Goal: Task Accomplishment & Management: Complete application form

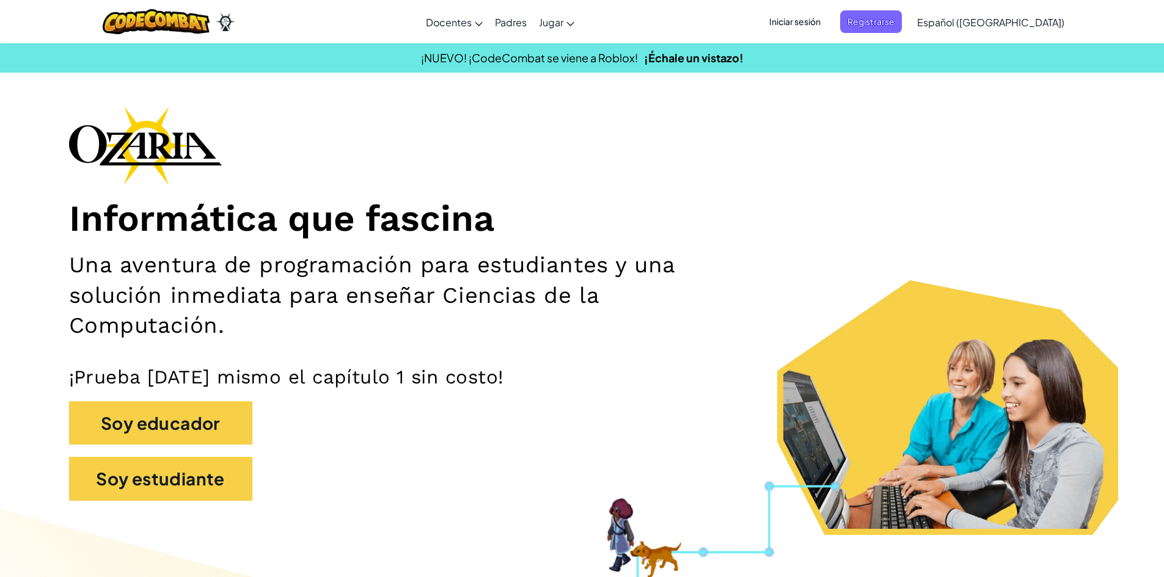
drag, startPoint x: 730, startPoint y: 404, endPoint x: 684, endPoint y: 351, distance: 71.0
click at [729, 391] on div "Informática que fascina Una aventura de programación para estudiantes y una sol…" at bounding box center [582, 309] width 1026 height 407
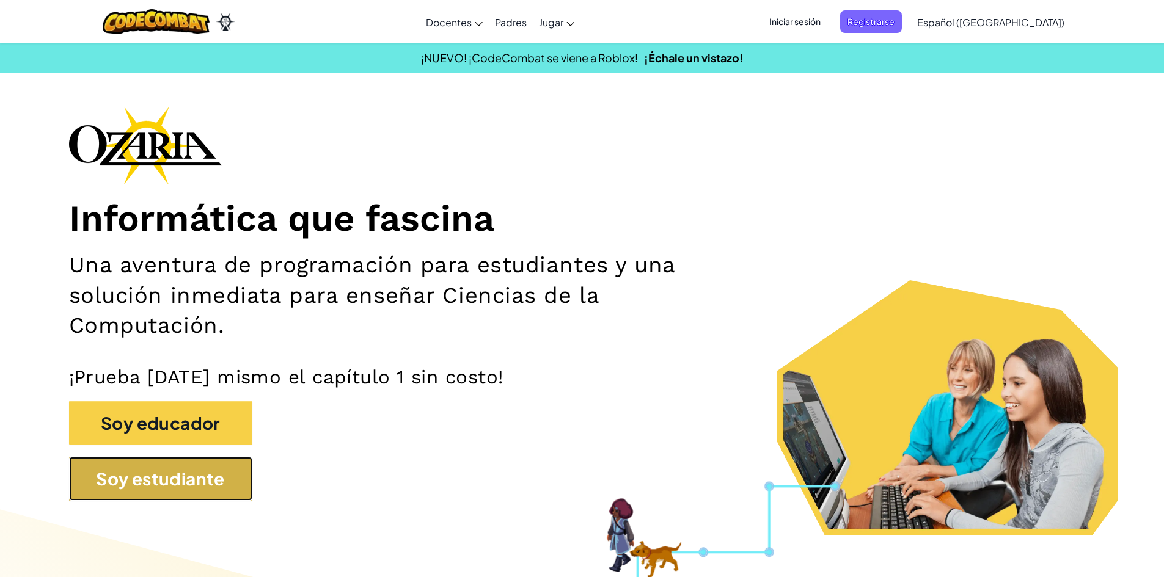
click at [192, 485] on button "Soy estudiante" at bounding box center [160, 479] width 183 height 44
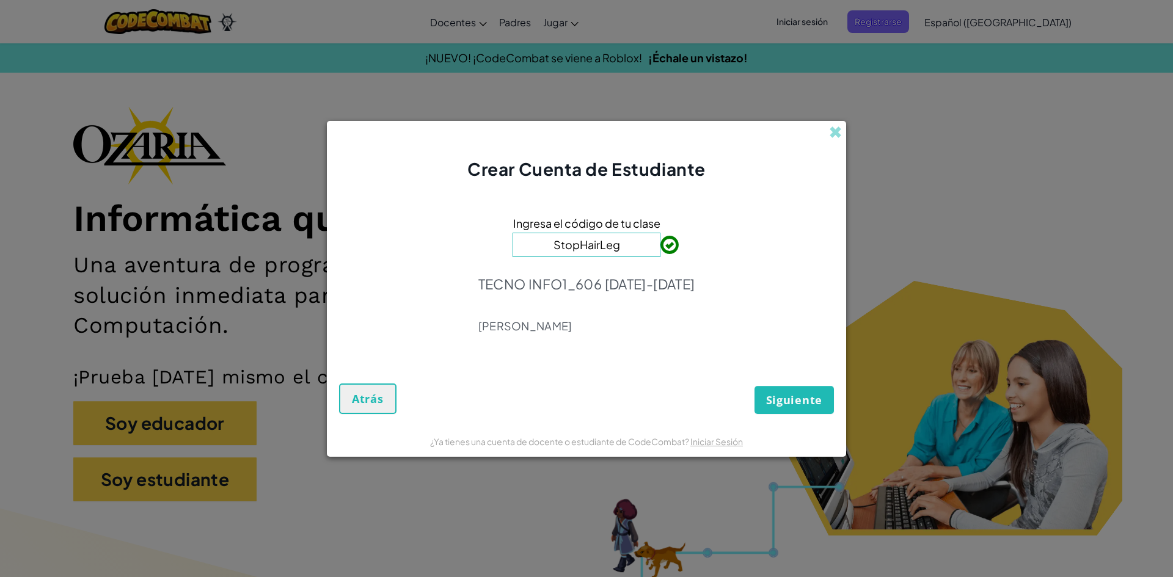
type input "StopHairLeg"
click at [774, 398] on span "Siguiente" at bounding box center [794, 400] width 56 height 15
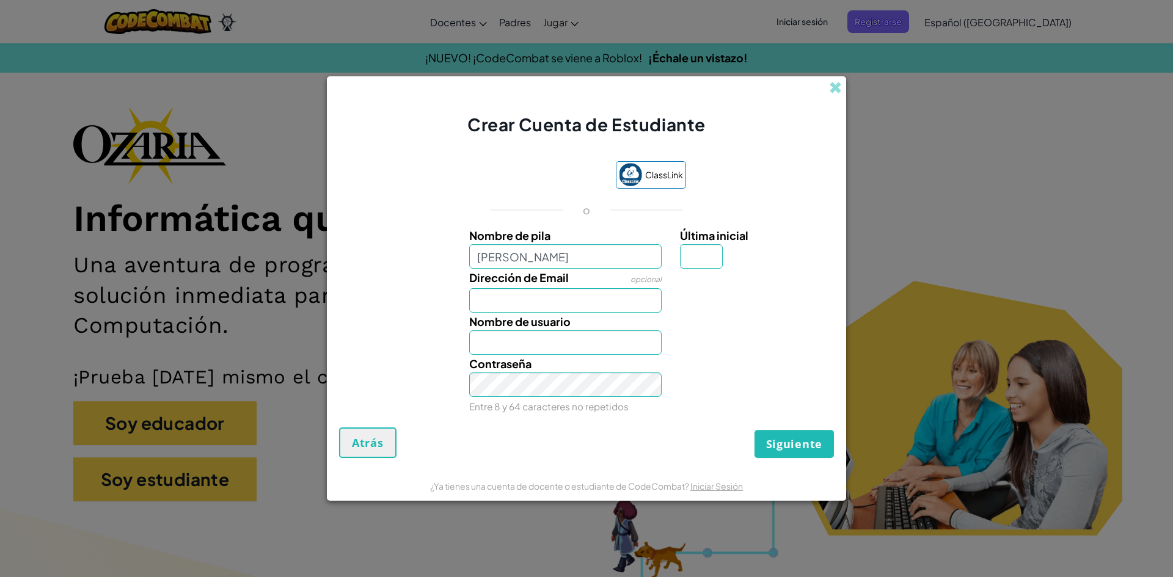
type input "[PERSON_NAME]"
click at [497, 298] on input "Dirección de Email" at bounding box center [565, 300] width 193 height 24
click at [507, 305] on input "Dirección de Email" at bounding box center [565, 300] width 193 height 24
type input "AL07139216@tecmileno"
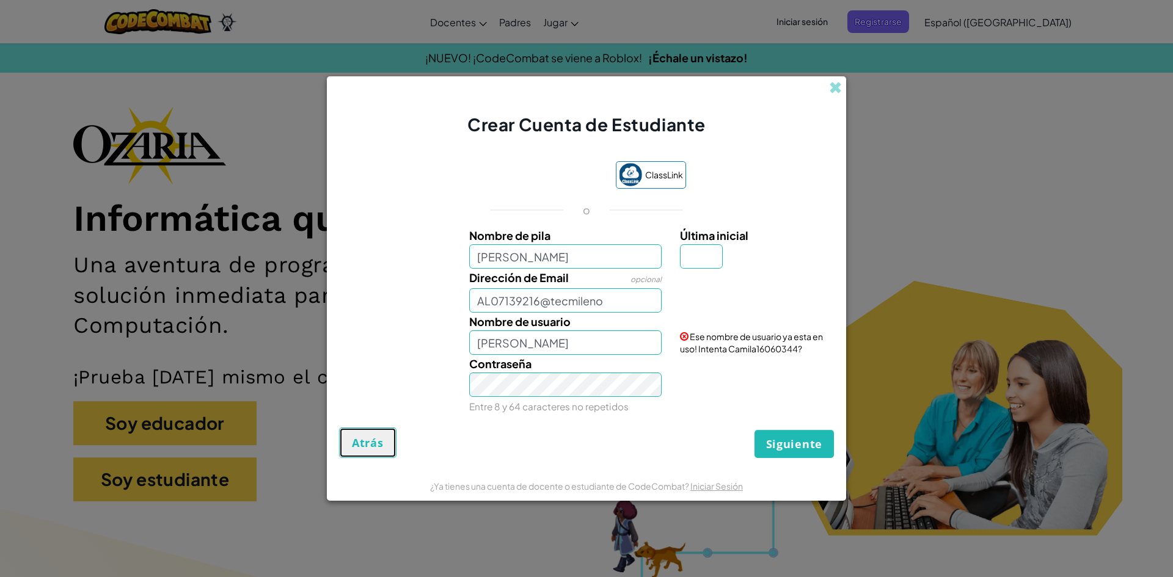
click at [340, 444] on button "Atrás" at bounding box center [367, 443] width 57 height 31
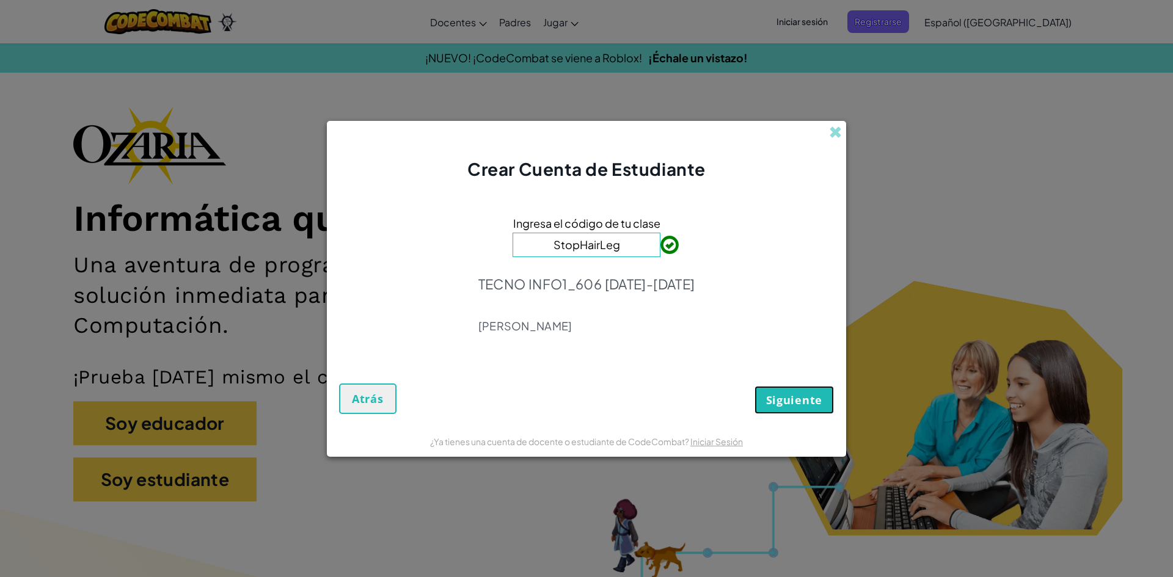
click at [796, 389] on button "Siguiente" at bounding box center [794, 400] width 79 height 28
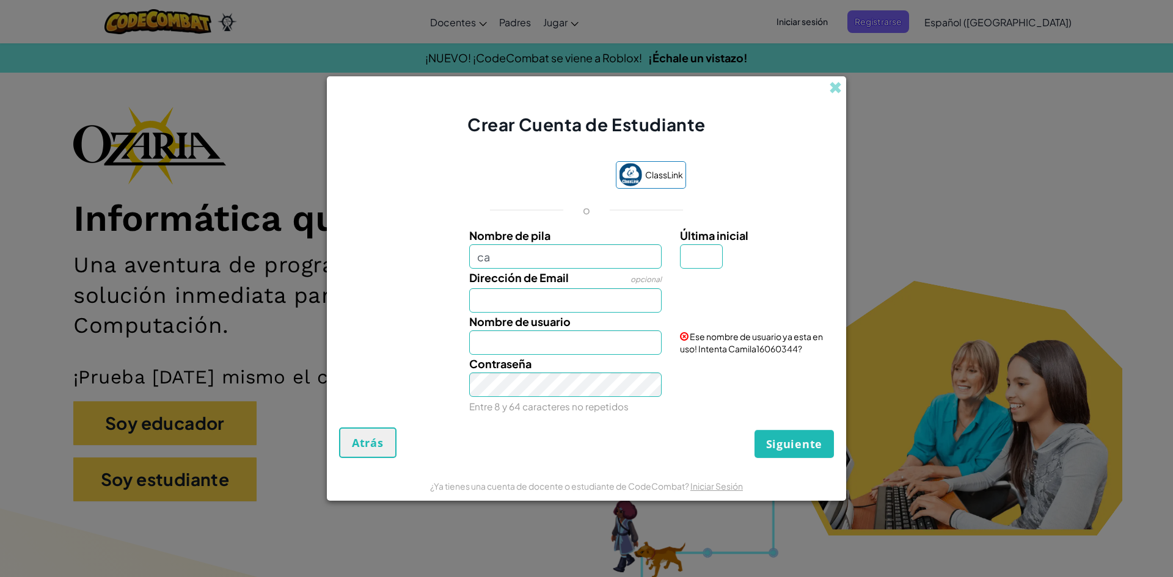
type input "c"
type input "[PERSON_NAME]"
click at [483, 304] on input "Dirección de Email" at bounding box center [565, 300] width 193 height 24
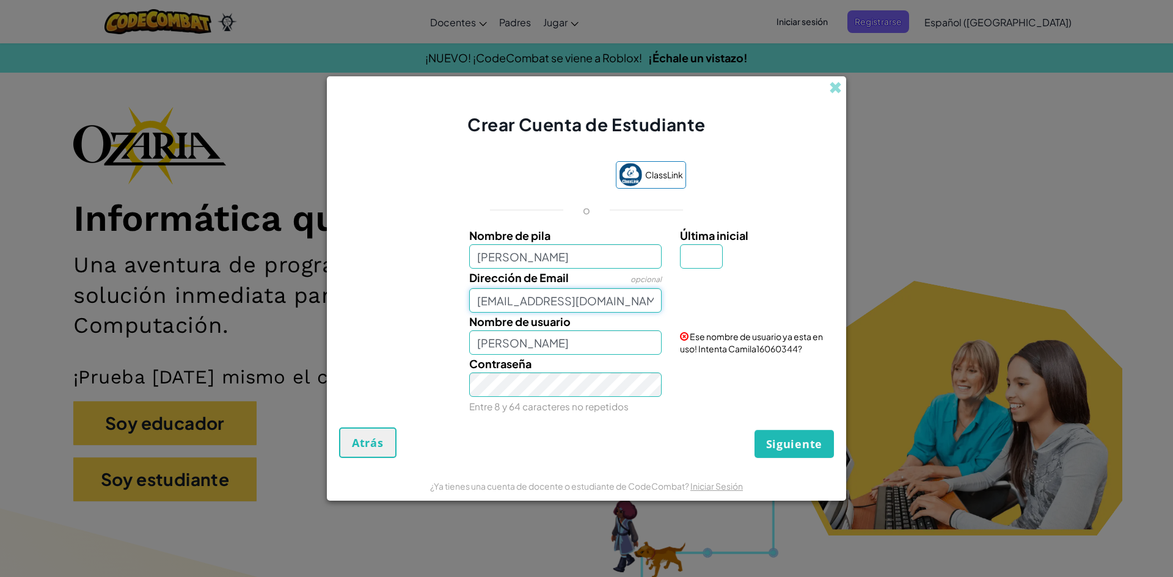
type input "[EMAIL_ADDRESS][DOMAIN_NAME]"
click at [519, 262] on input "[PERSON_NAME]" at bounding box center [565, 256] width 193 height 24
type input "[PERSON_NAME]"
click at [521, 353] on input "[PERSON_NAME]" at bounding box center [565, 343] width 193 height 24
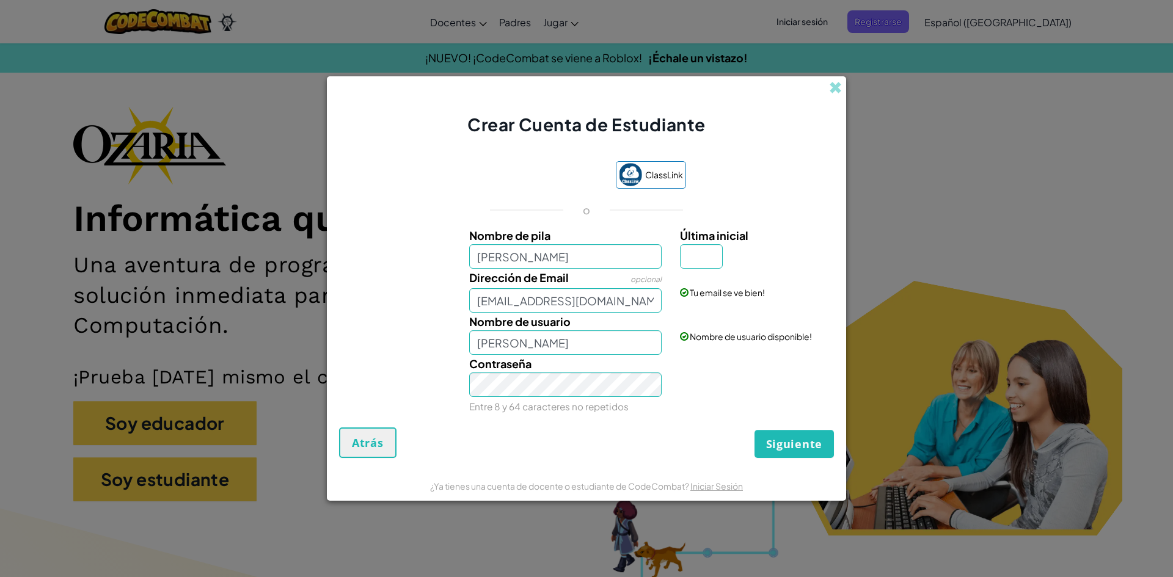
click at [521, 372] on label "Contraseña" at bounding box center [500, 364] width 62 height 18
click at [691, 247] on input "Última inicial" at bounding box center [701, 256] width 43 height 24
click at [695, 256] on input "Última inicial" at bounding box center [701, 256] width 43 height 24
type input "N"
type input "[PERSON_NAME] N"
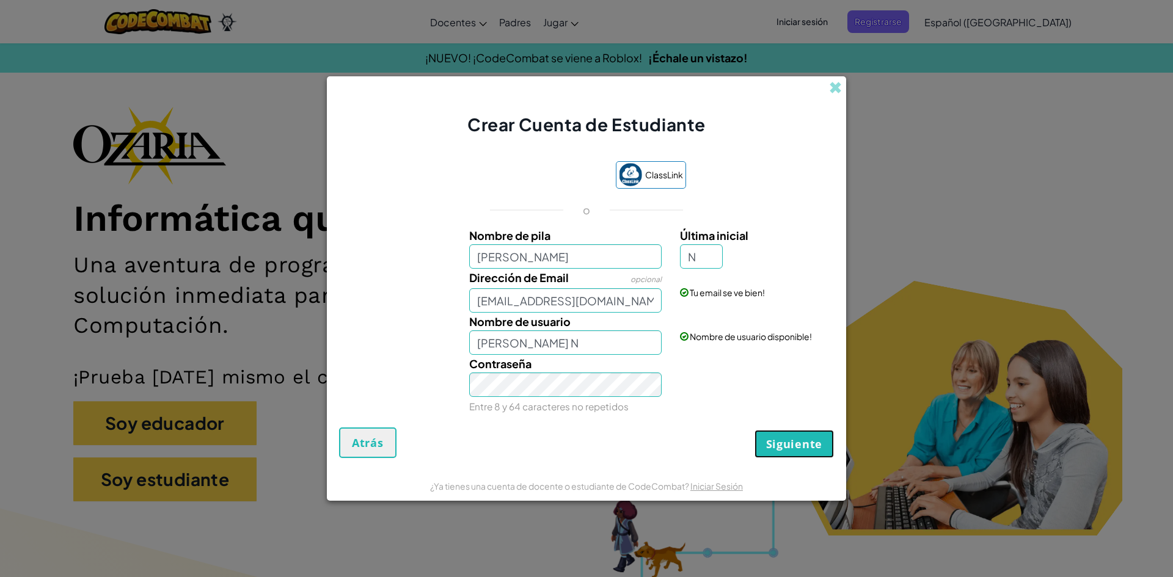
click at [810, 440] on span "Siguiente" at bounding box center [794, 444] width 56 height 15
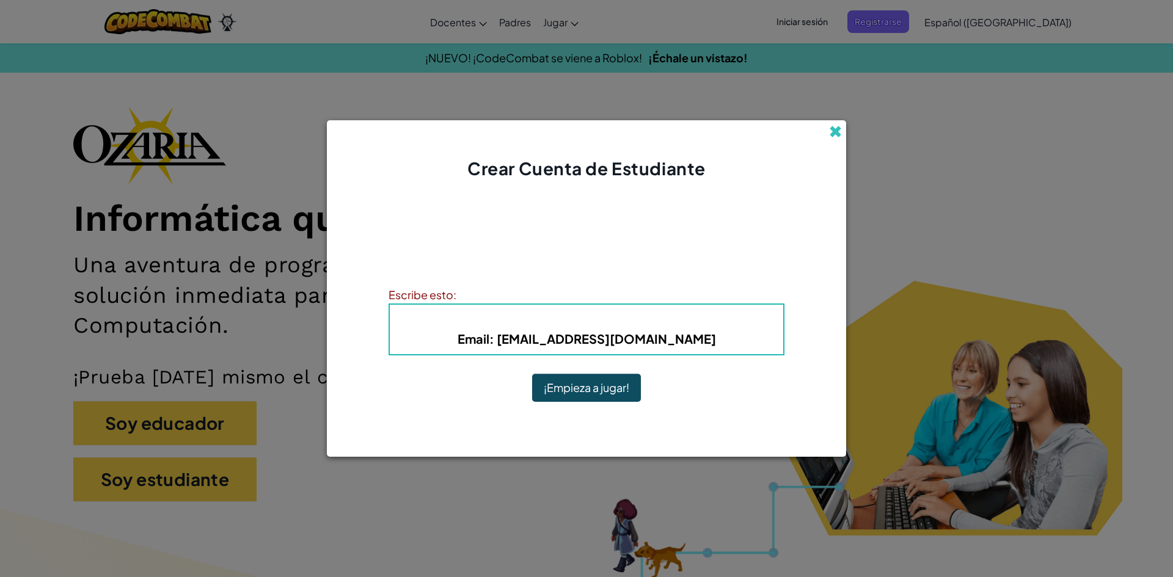
click at [832, 133] on span at bounding box center [835, 131] width 13 height 13
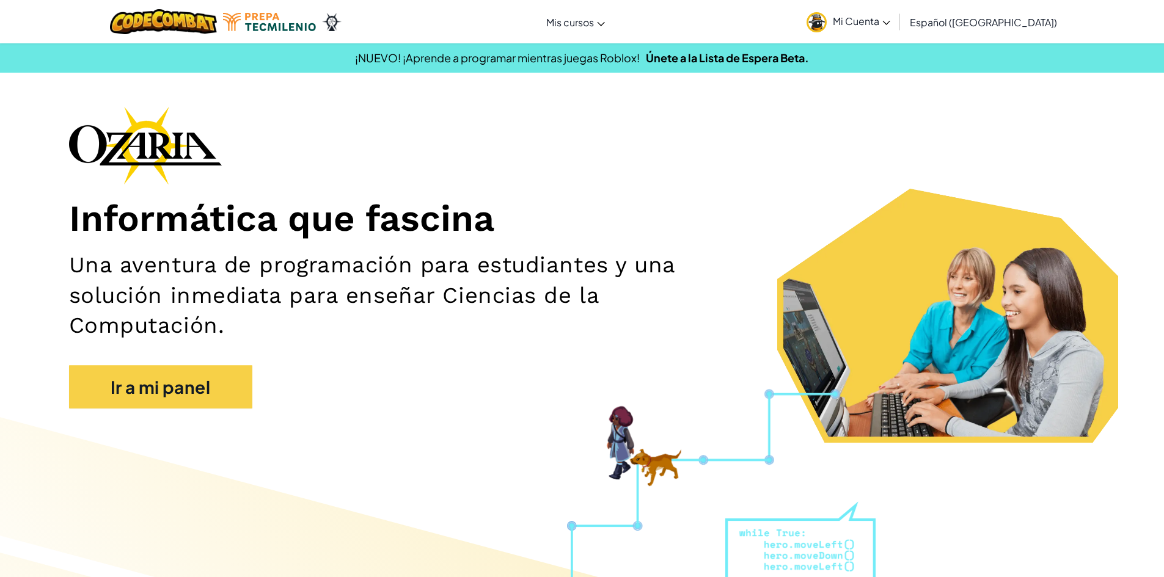
click at [827, 21] on img at bounding box center [817, 22] width 20 height 20
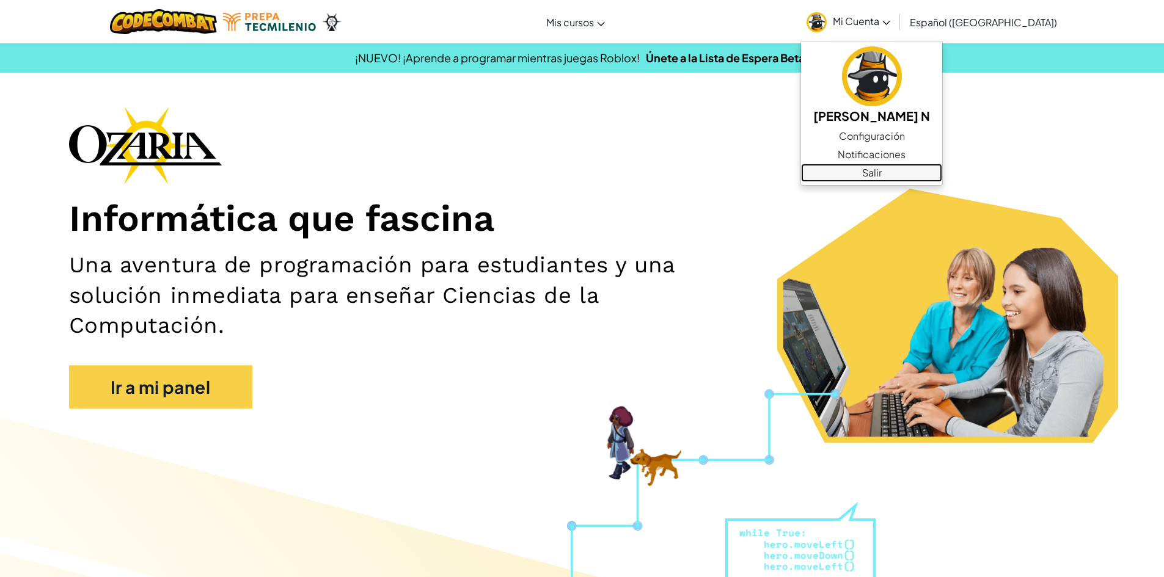
click at [891, 169] on link "Salir" at bounding box center [871, 173] width 141 height 18
